Goal: Information Seeking & Learning: Learn about a topic

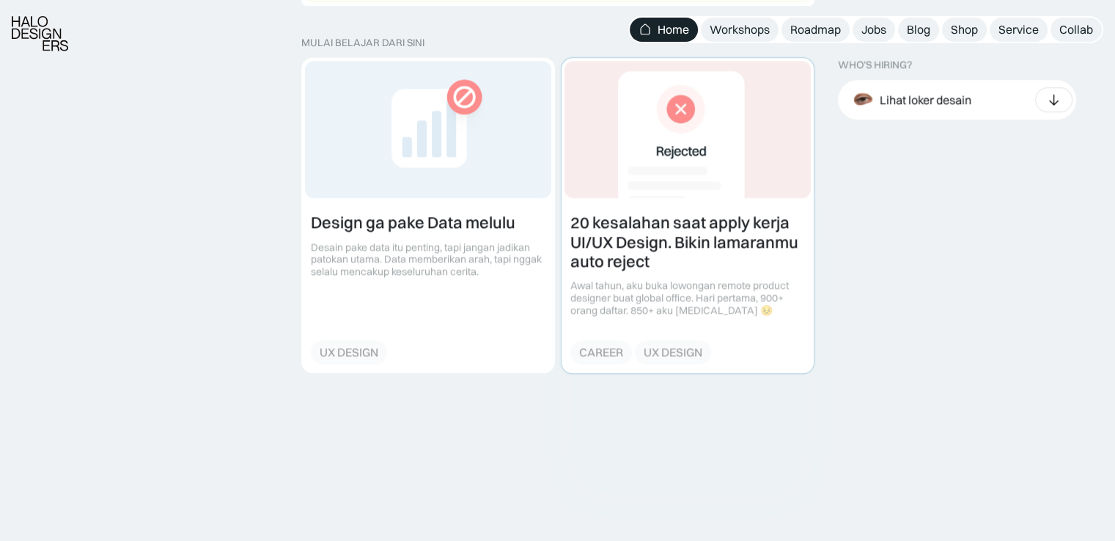
scroll to position [1686, 0]
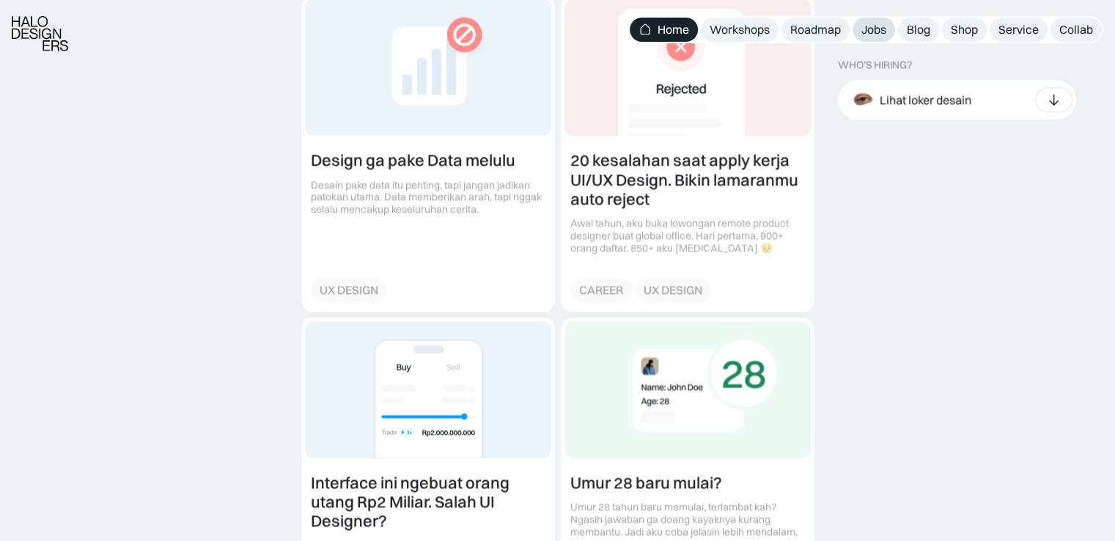
click at [871, 18] on link "Jobs" at bounding box center [873, 30] width 43 height 24
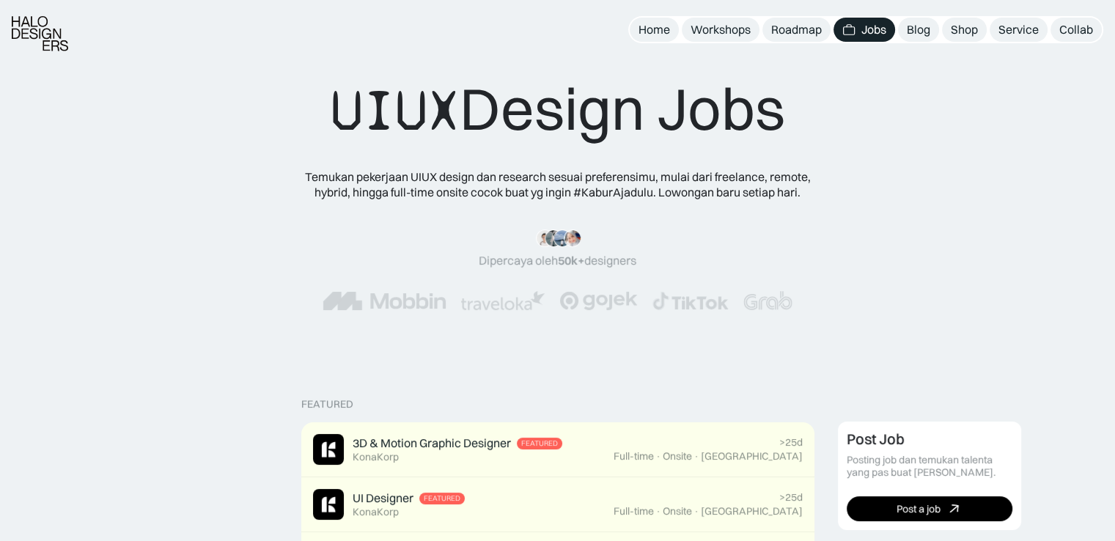
scroll to position [440, 0]
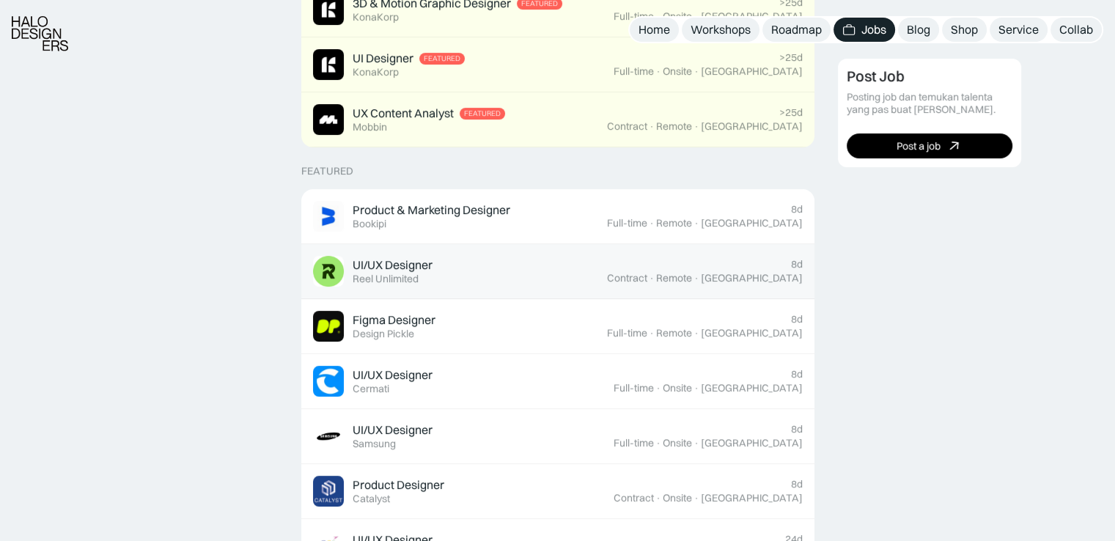
click at [767, 280] on div "[GEOGRAPHIC_DATA]" at bounding box center [752, 278] width 102 height 12
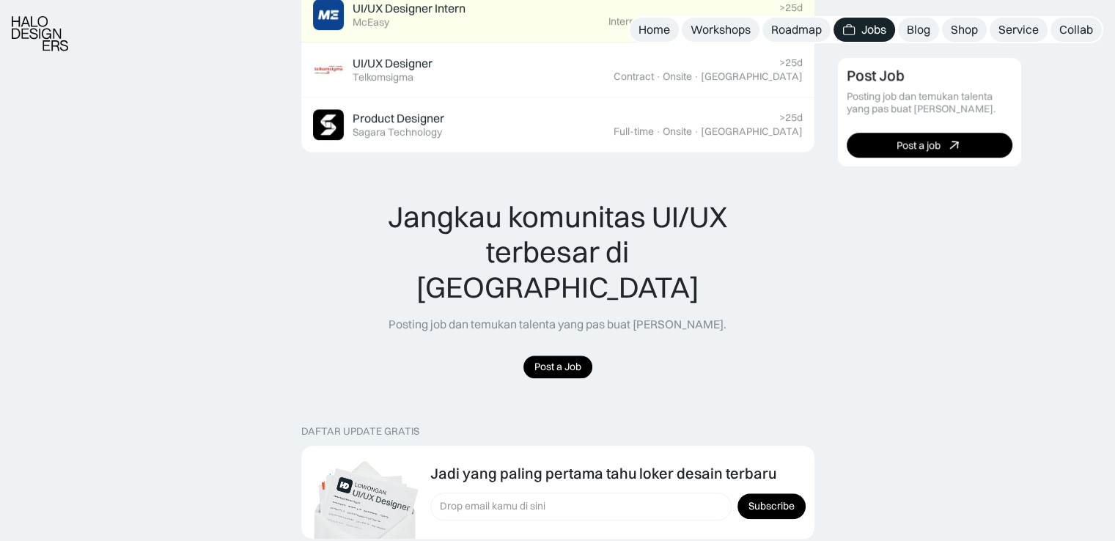
scroll to position [1516, 0]
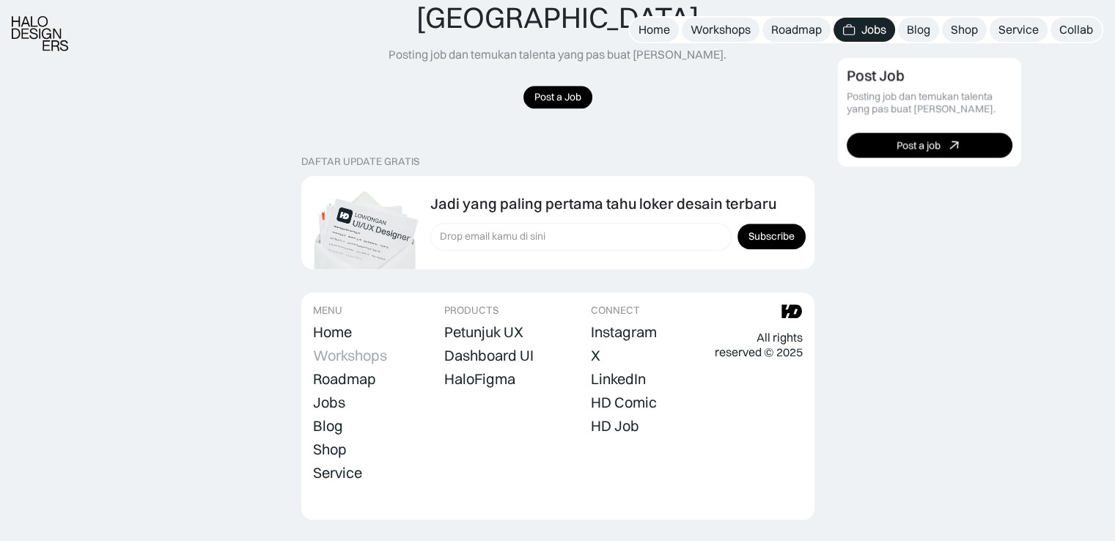
click at [358, 347] on div "Workshops" at bounding box center [350, 356] width 74 height 18
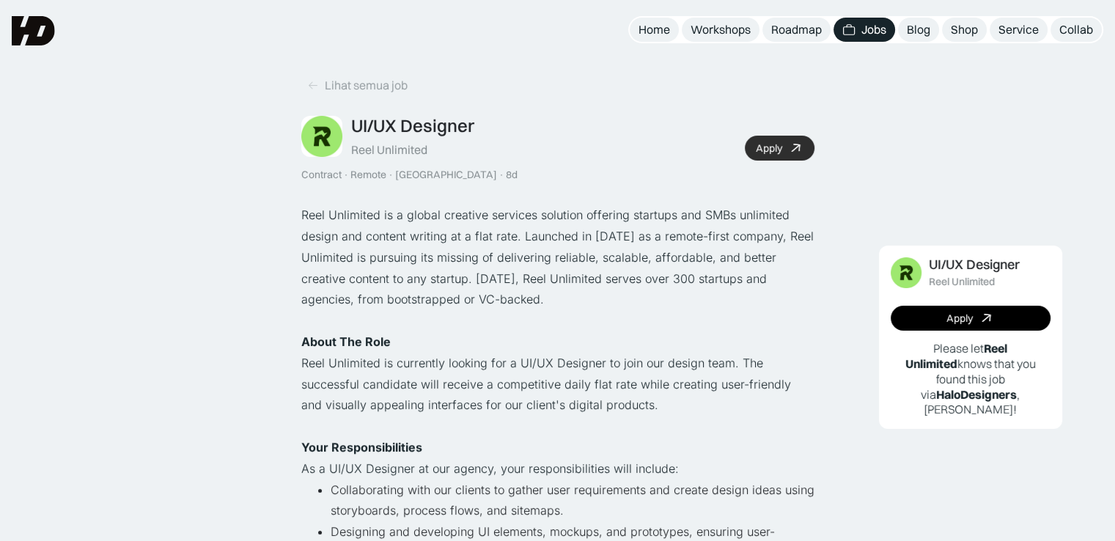
click at [767, 157] on link "Apply" at bounding box center [780, 148] width 70 height 25
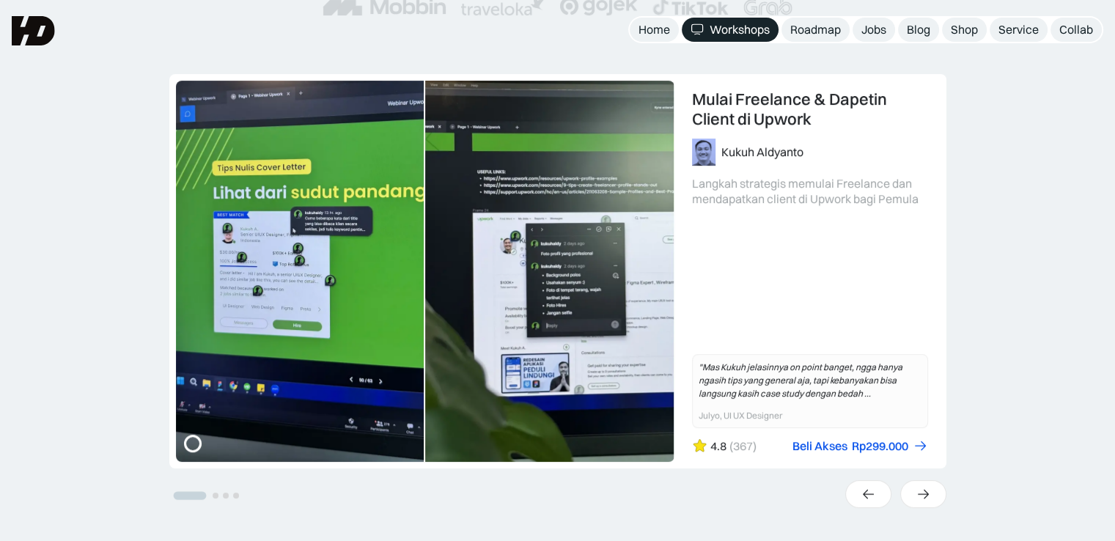
scroll to position [293, 0]
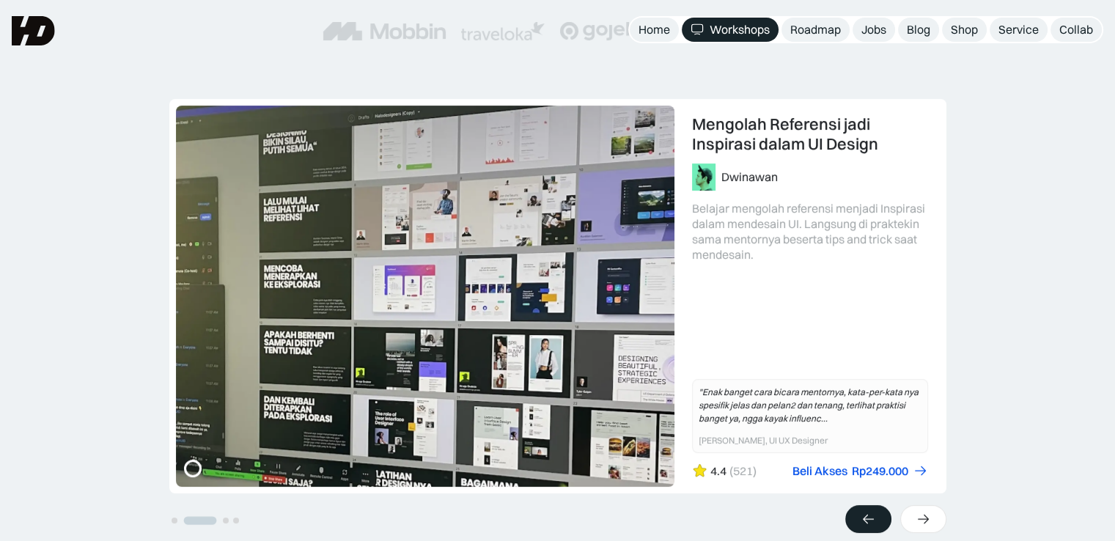
click at [853, 520] on div at bounding box center [868, 519] width 46 height 28
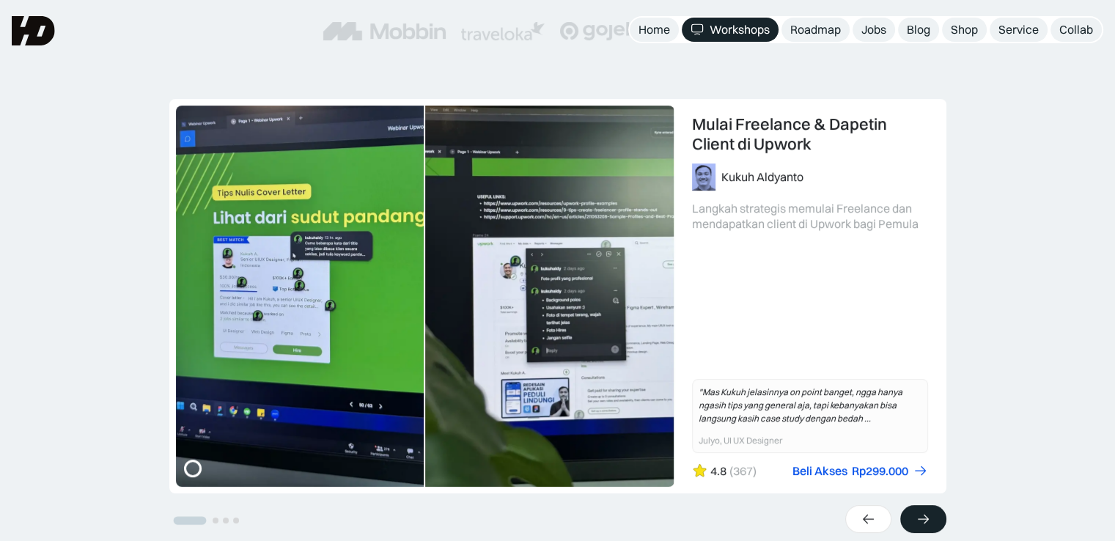
click at [910, 517] on div at bounding box center [923, 519] width 46 height 28
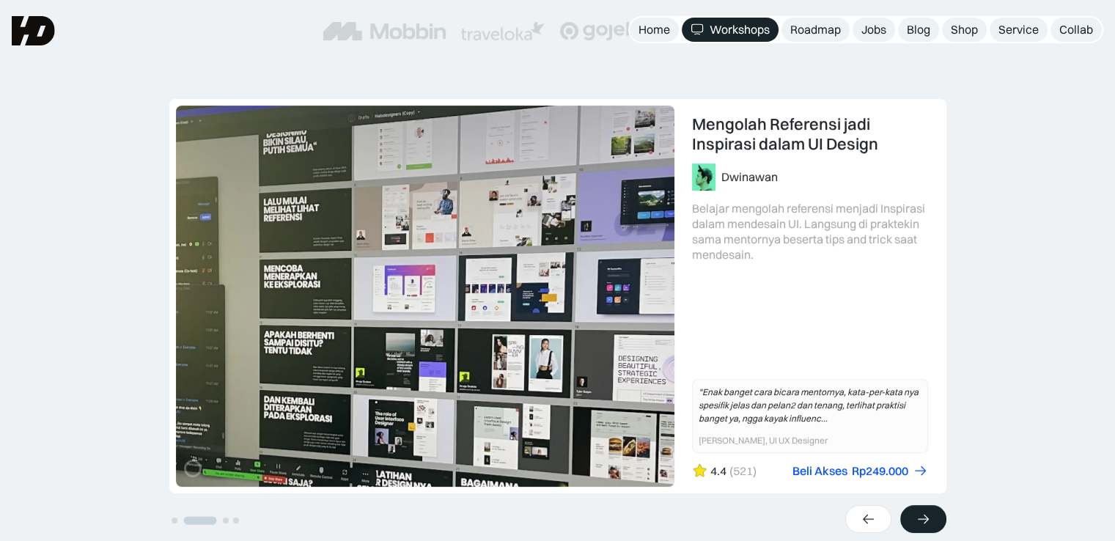
click at [910, 517] on div at bounding box center [923, 519] width 46 height 28
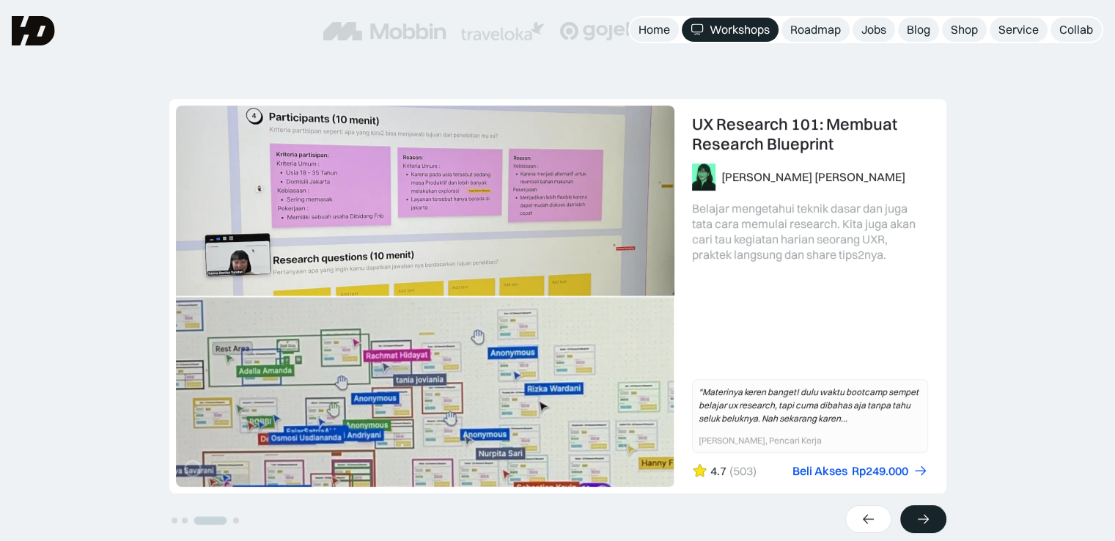
click at [910, 517] on div at bounding box center [923, 519] width 46 height 28
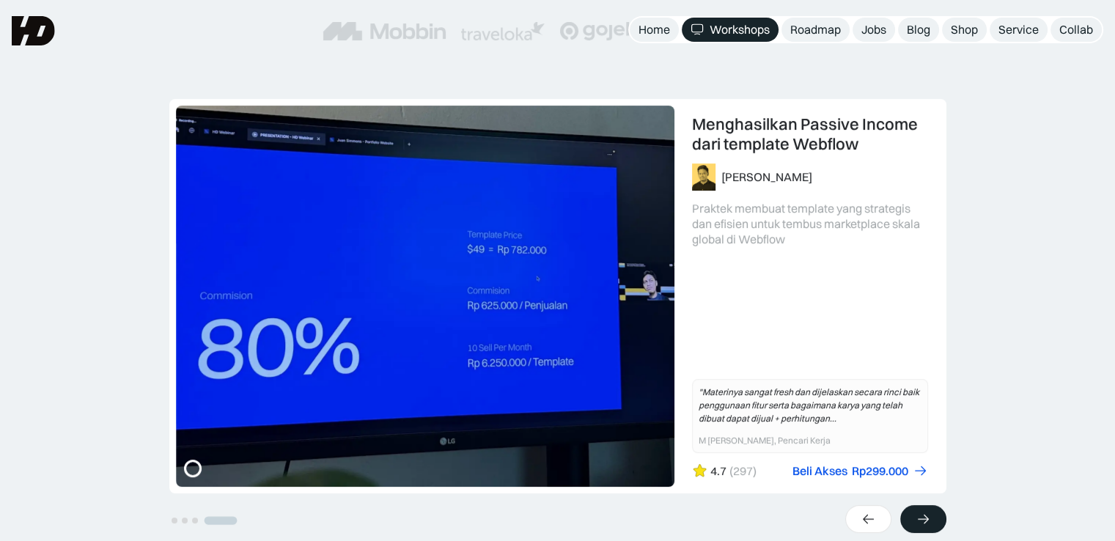
click at [910, 517] on div at bounding box center [923, 519] width 46 height 28
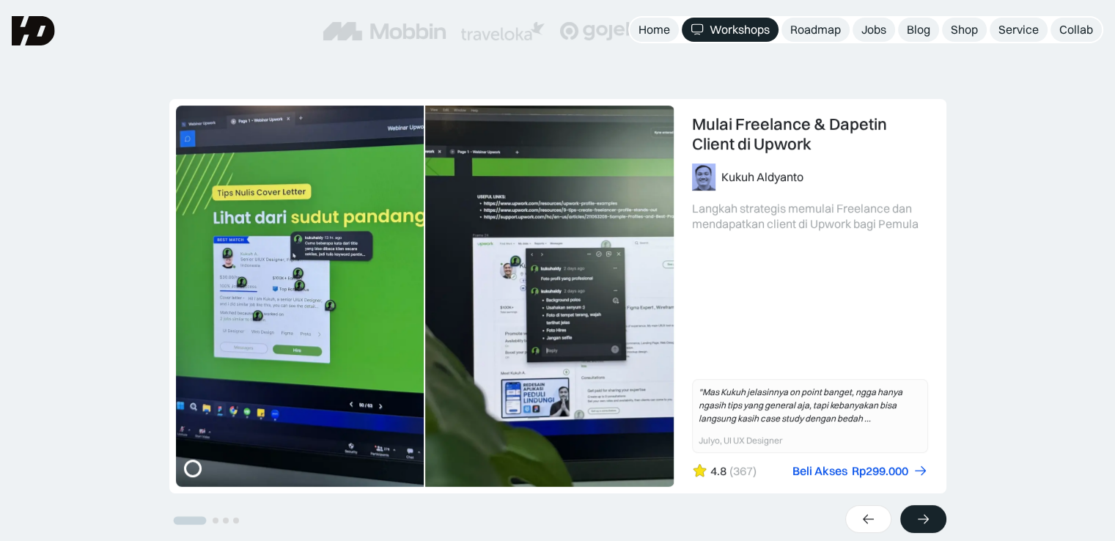
click at [910, 517] on div at bounding box center [923, 519] width 46 height 28
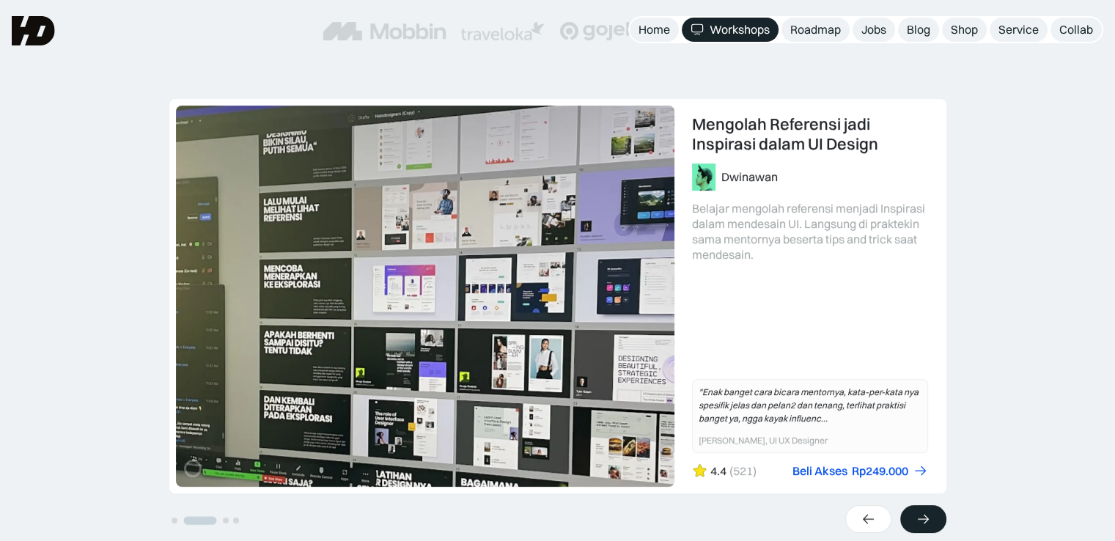
click at [910, 517] on div at bounding box center [923, 519] width 46 height 28
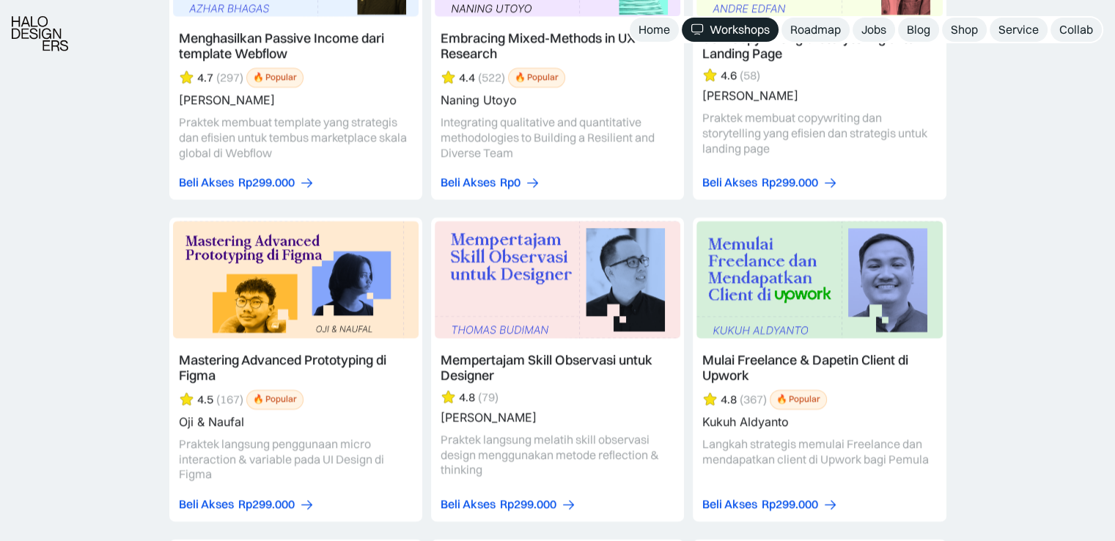
scroll to position [3958, 0]
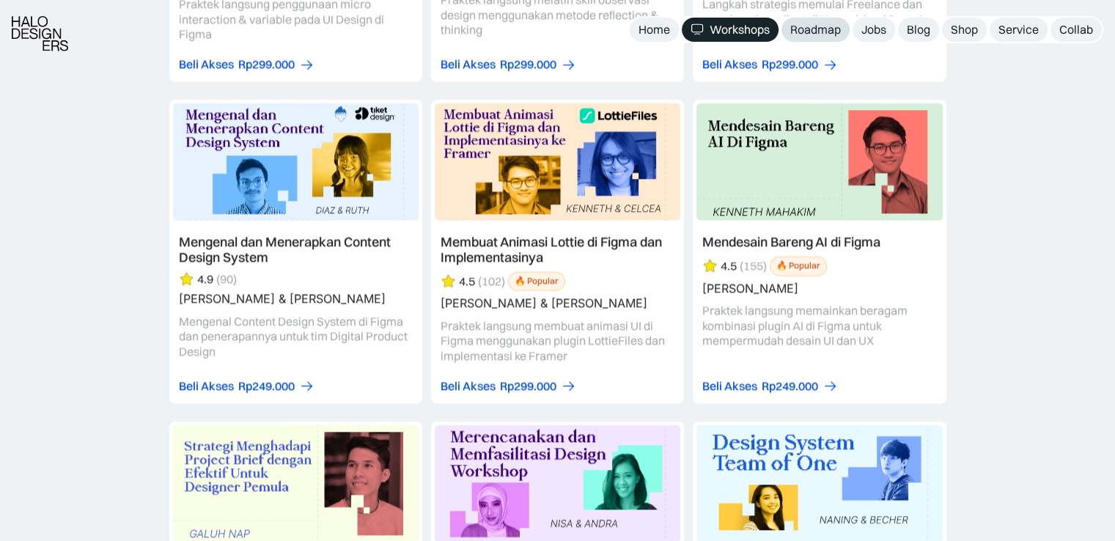
click at [821, 23] on div "Roadmap" at bounding box center [815, 29] width 51 height 15
